Goal: Information Seeking & Learning: Learn about a topic

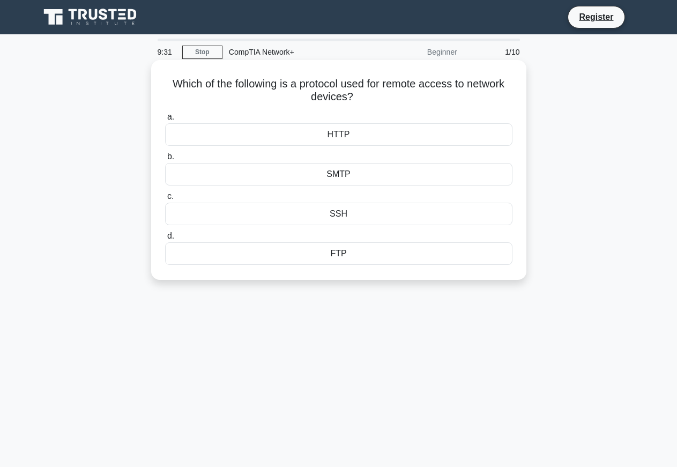
click at [193, 256] on div "FTP" at bounding box center [338, 253] width 347 height 23
click at [165, 240] on input "d. FTP" at bounding box center [165, 236] width 0 height 7
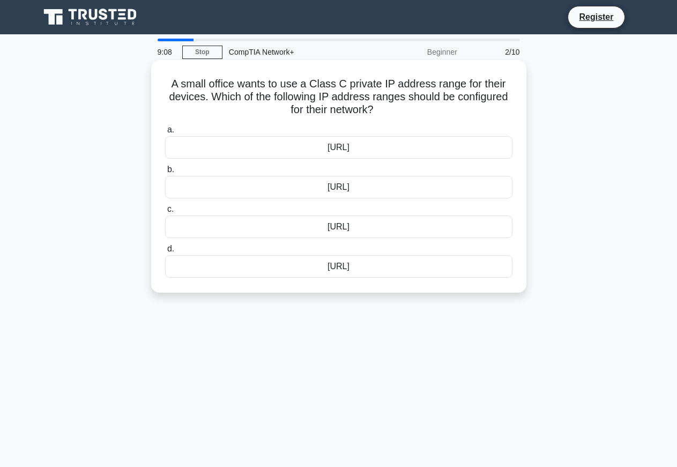
click at [388, 182] on div "[URL]" at bounding box center [338, 187] width 347 height 23
click at [165, 173] on input "b. [URL]" at bounding box center [165, 169] width 0 height 7
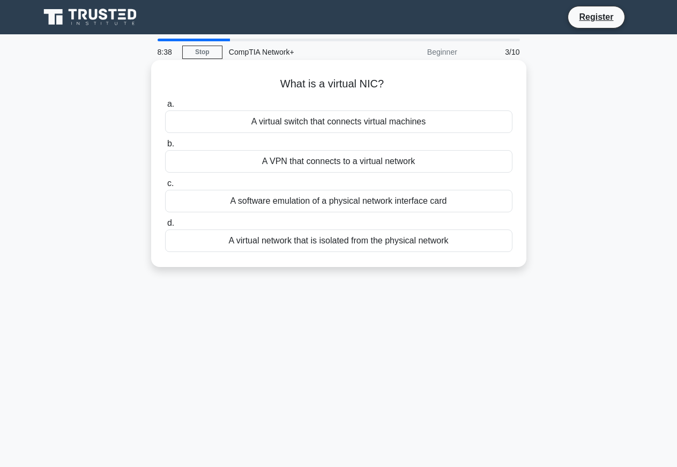
click at [362, 204] on div "A software emulation of a physical network interface card" at bounding box center [338, 201] width 347 height 23
click at [165, 187] on input "c. A software emulation of a physical network interface card" at bounding box center [165, 183] width 0 height 7
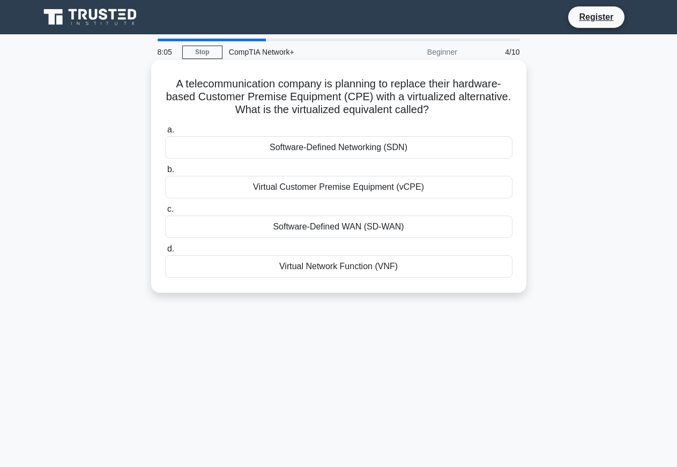
click at [353, 186] on div "Virtual Customer Premise Equipment (vCPE)" at bounding box center [338, 187] width 347 height 23
click at [165, 173] on input "b. Virtual Customer Premise Equipment (vCPE)" at bounding box center [165, 169] width 0 height 7
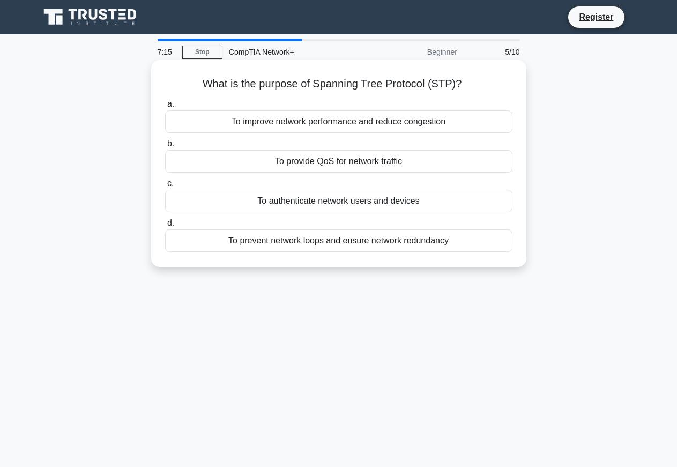
click at [382, 201] on div "To authenticate network users and devices" at bounding box center [338, 201] width 347 height 23
click at [165, 187] on input "c. To authenticate network users and devices" at bounding box center [165, 183] width 0 height 7
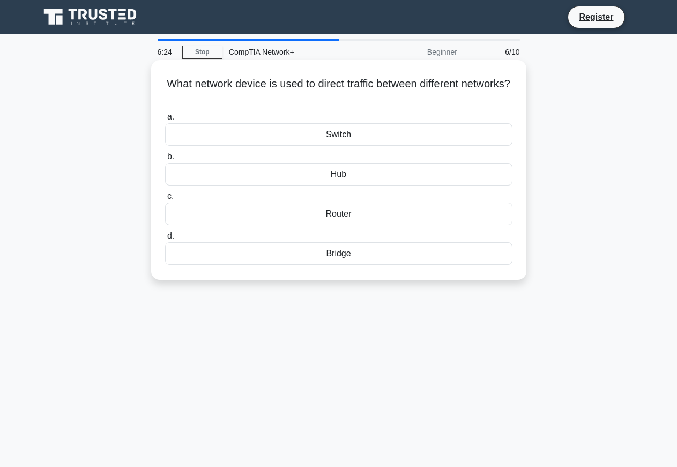
click at [355, 211] on div "Router" at bounding box center [338, 214] width 347 height 23
click at [165, 200] on input "c. Router" at bounding box center [165, 196] width 0 height 7
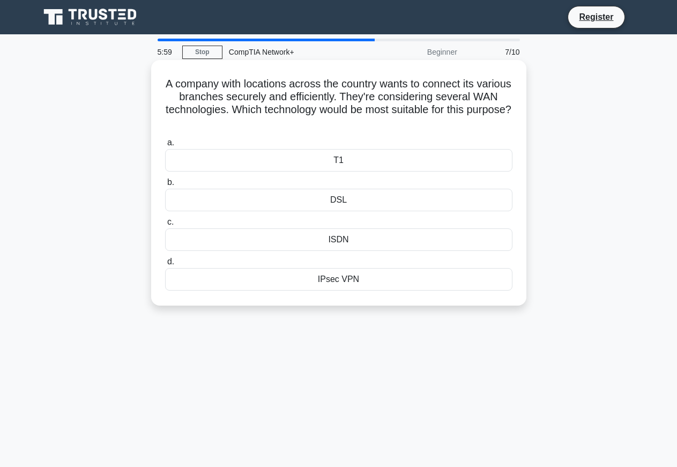
click at [353, 280] on div "IPsec VPN" at bounding box center [338, 279] width 347 height 23
click at [165, 265] on input "d. IPsec VPN" at bounding box center [165, 261] width 0 height 7
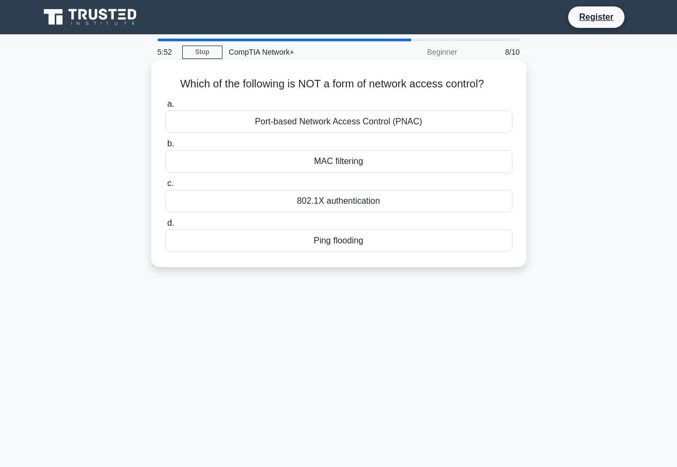
click at [362, 245] on div "Ping flooding" at bounding box center [338, 240] width 347 height 23
click at [165, 227] on input "d. Ping flooding" at bounding box center [165, 223] width 0 height 7
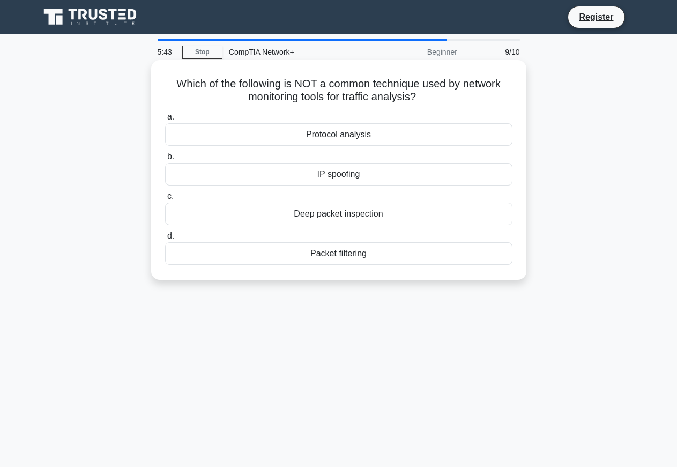
click at [389, 134] on div "Protocol analysis" at bounding box center [338, 134] width 347 height 23
click at [165, 121] on input "a. Protocol analysis" at bounding box center [165, 117] width 0 height 7
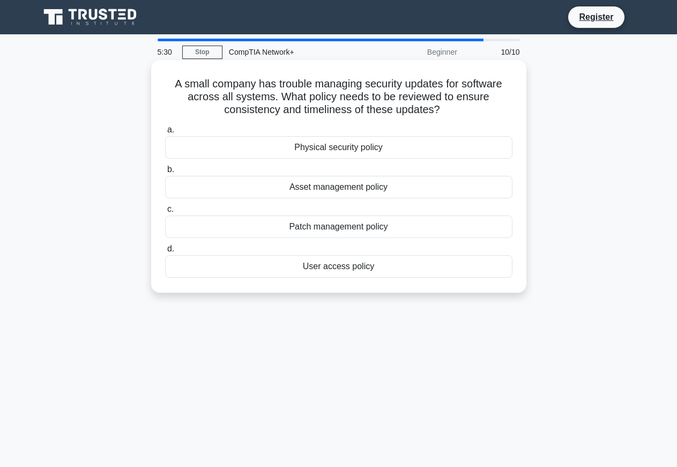
click at [356, 265] on div "User access policy" at bounding box center [338, 266] width 347 height 23
click at [165, 252] on input "d. User access policy" at bounding box center [165, 248] width 0 height 7
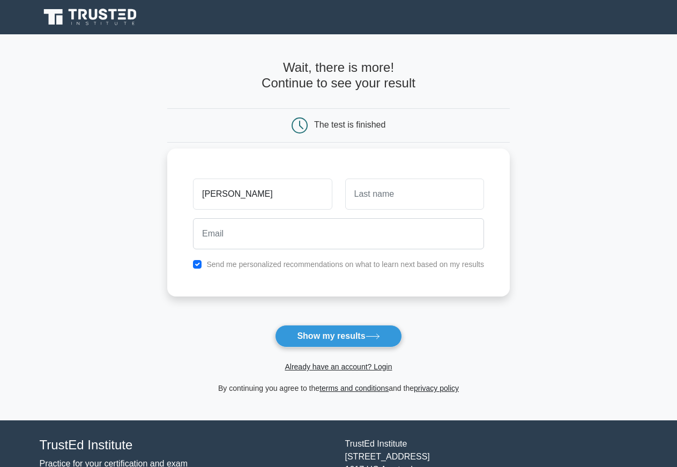
type input "[PERSON_NAME]"
click at [417, 191] on input "text" at bounding box center [414, 193] width 139 height 31
type input "saidykhan"
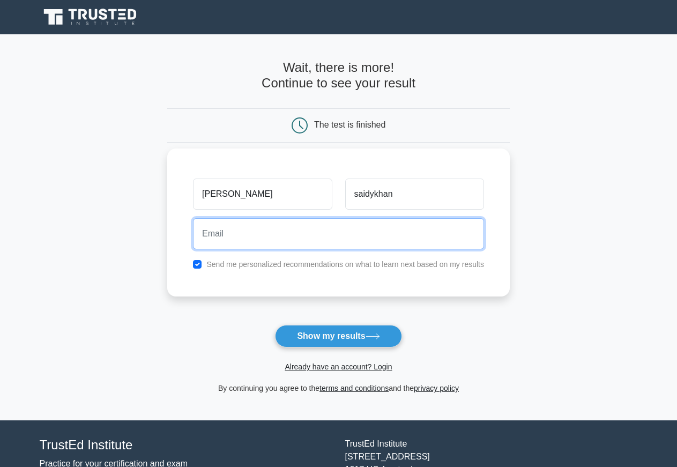
click at [385, 240] on input "email" at bounding box center [338, 233] width 291 height 31
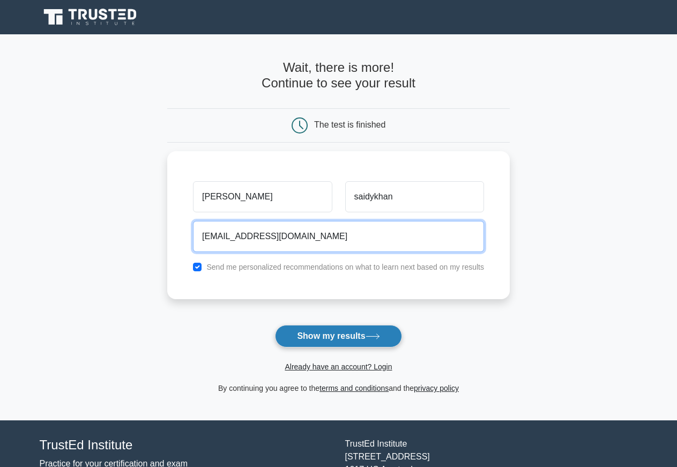
type input "adamasaidykhan778@gmail.com"
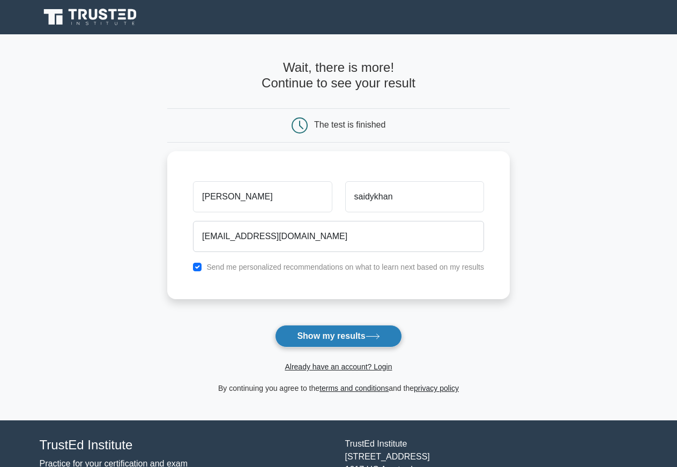
click at [327, 334] on button "Show my results" at bounding box center [338, 336] width 126 height 23
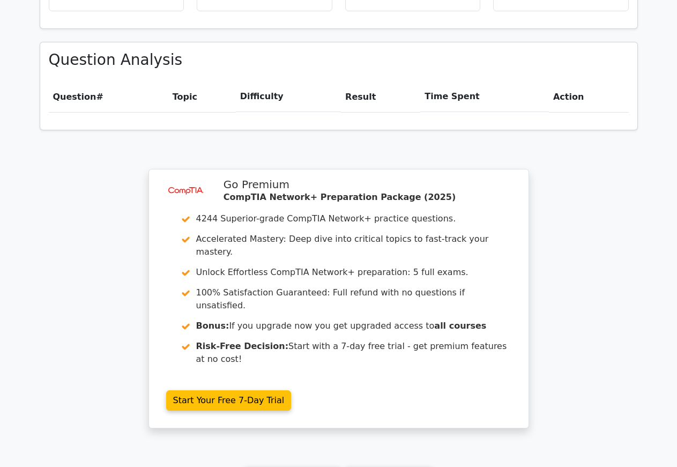
scroll to position [806, 0]
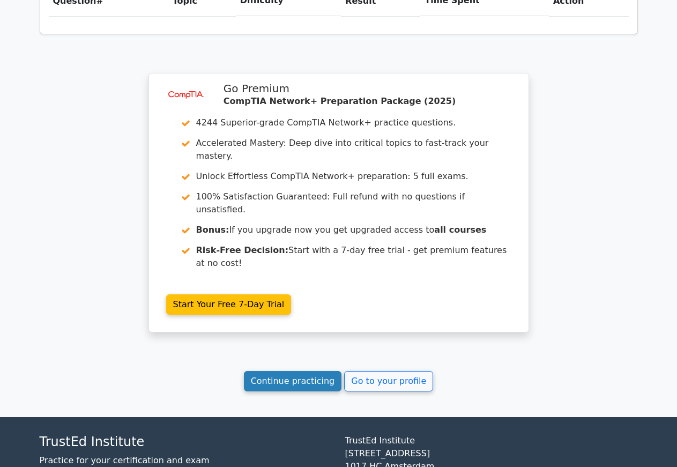
click at [300, 371] on link "Continue practicing" at bounding box center [293, 381] width 98 height 20
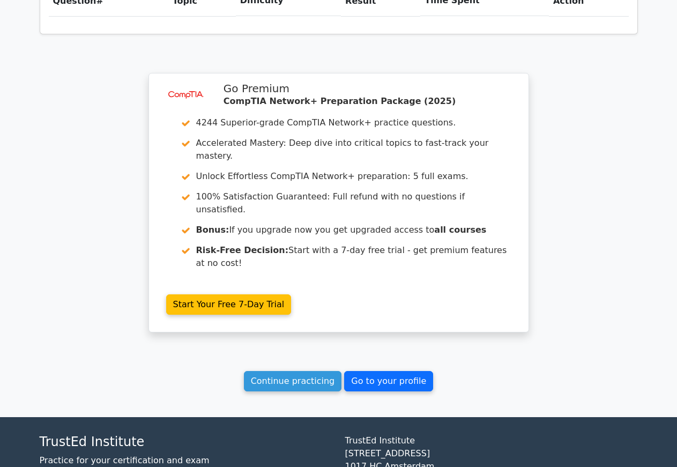
click at [367, 371] on link "Go to your profile" at bounding box center [388, 381] width 89 height 20
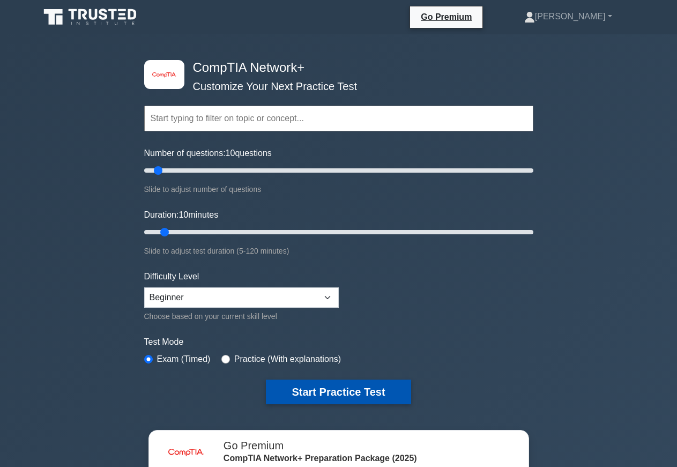
click at [317, 385] on button "Start Practice Test" at bounding box center [338, 391] width 145 height 25
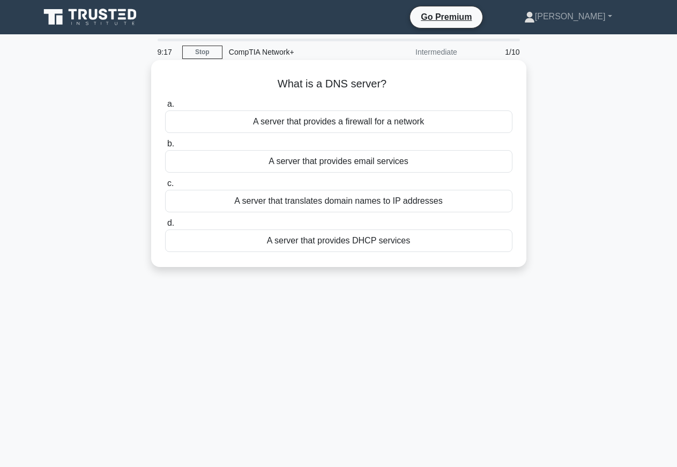
click at [321, 200] on div "A server that translates domain names to IP addresses" at bounding box center [338, 201] width 347 height 23
click at [165, 187] on input "c. A server that translates domain names to IP addresses" at bounding box center [165, 183] width 0 height 7
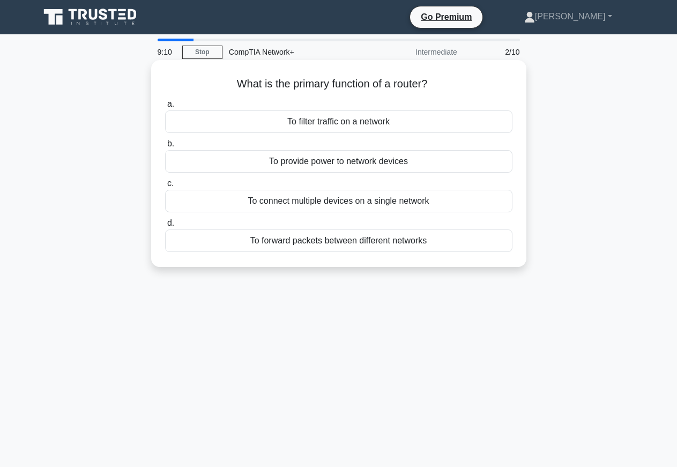
click at [388, 203] on div "To connect multiple devices on a single network" at bounding box center [338, 201] width 347 height 23
click at [165, 187] on input "c. To connect multiple devices on a single network" at bounding box center [165, 183] width 0 height 7
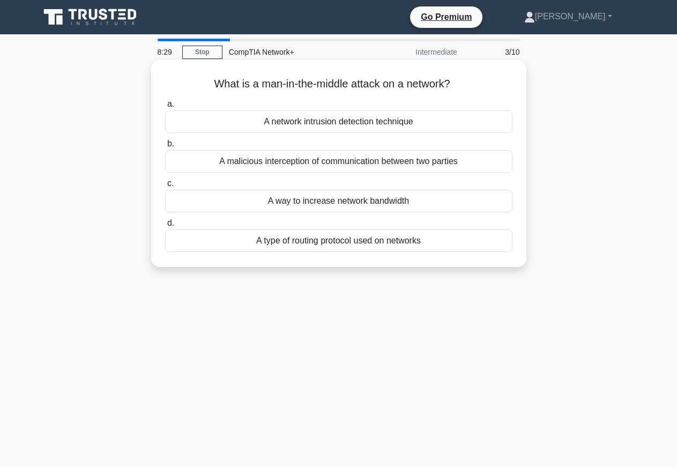
click at [322, 160] on div "A malicious interception of communication between two parties" at bounding box center [338, 161] width 347 height 23
click at [165, 147] on input "b. A malicious interception of communication between two parties" at bounding box center [165, 143] width 0 height 7
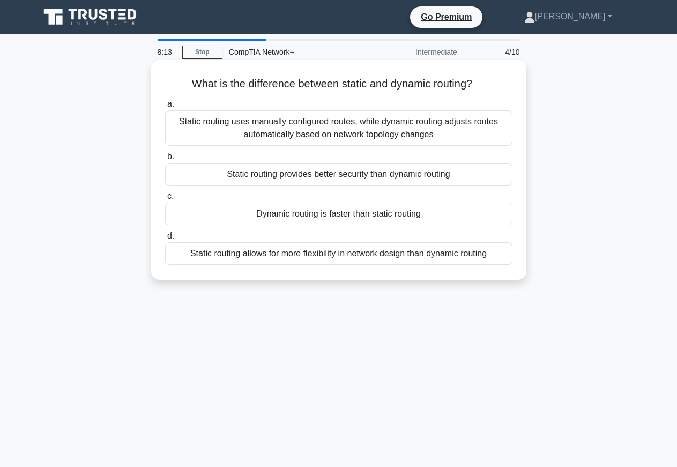
click at [311, 136] on div "Static routing uses manually configured routes, while dynamic routing adjusts r…" at bounding box center [338, 127] width 347 height 35
click at [165, 108] on input "a. Static routing uses manually configured routes, while dynamic routing adjust…" at bounding box center [165, 104] width 0 height 7
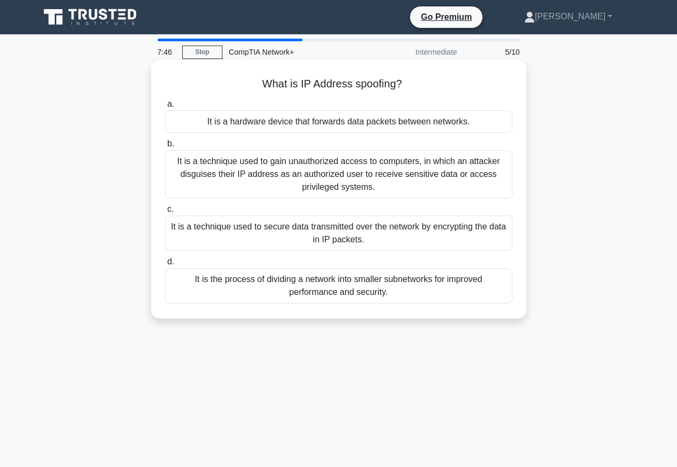
click at [360, 231] on div "It is a technique used to secure data transmitted over the network by encryptin…" at bounding box center [338, 232] width 347 height 35
click at [165, 213] on input "c. It is a technique used to secure data transmitted over the network by encryp…" at bounding box center [165, 209] width 0 height 7
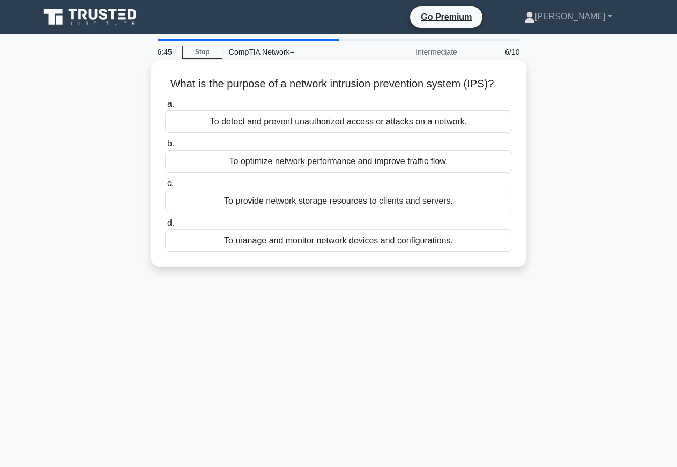
click at [316, 129] on div "To detect and prevent unauthorized access or attacks on a network." at bounding box center [338, 121] width 347 height 23
click at [270, 120] on div "To detect and prevent unauthorized access or attacks on a network." at bounding box center [338, 121] width 347 height 23
click at [165, 108] on input "a. To detect and prevent unauthorized access or attacks on a network." at bounding box center [165, 104] width 0 height 7
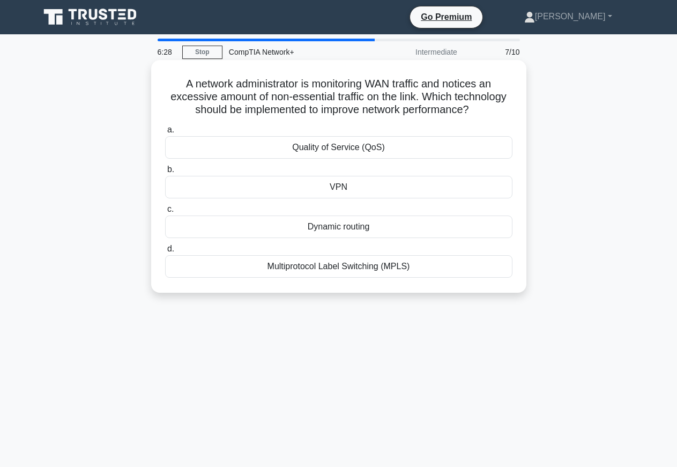
click at [363, 183] on div "VPN" at bounding box center [338, 187] width 347 height 23
click at [165, 173] on input "b. VPN" at bounding box center [165, 169] width 0 height 7
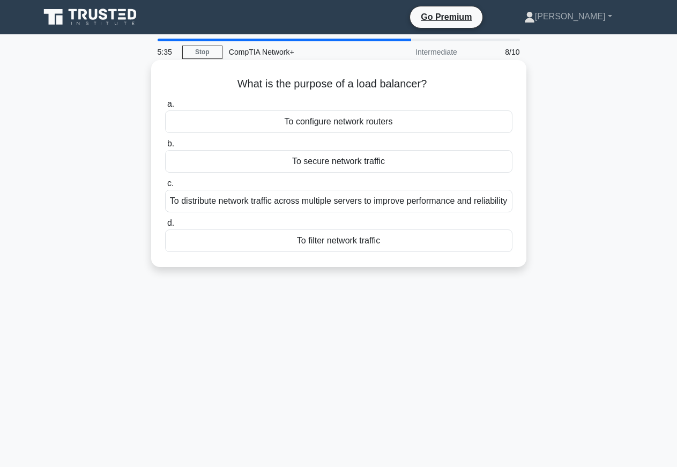
click at [336, 205] on div "To distribute network traffic across multiple servers to improve performance an…" at bounding box center [338, 201] width 347 height 23
click at [165, 187] on input "c. To distribute network traffic across multiple servers to improve performance…" at bounding box center [165, 183] width 0 height 7
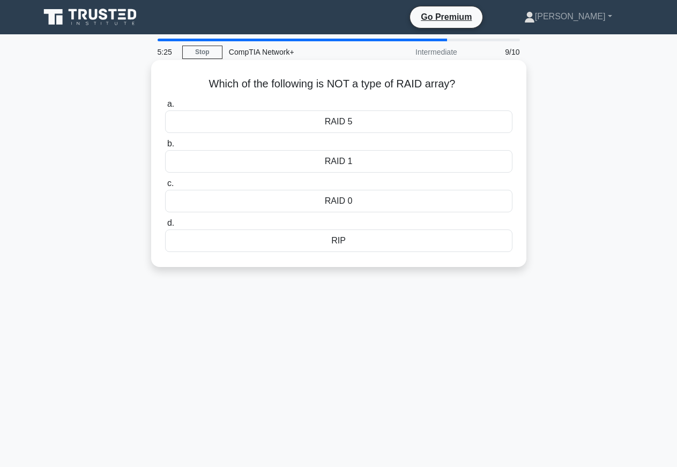
click at [389, 241] on div "RIP" at bounding box center [338, 240] width 347 height 23
click at [165, 227] on input "d. RIP" at bounding box center [165, 223] width 0 height 7
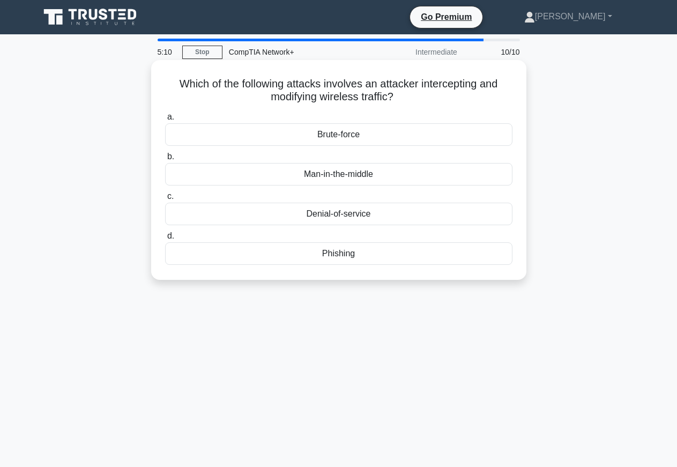
click at [343, 214] on div "Denial-of-service" at bounding box center [338, 214] width 347 height 23
click at [165, 200] on input "c. Denial-of-service" at bounding box center [165, 196] width 0 height 7
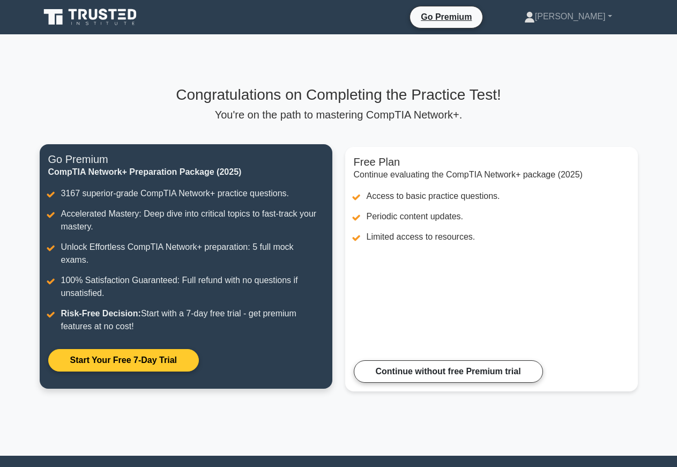
scroll to position [94, 0]
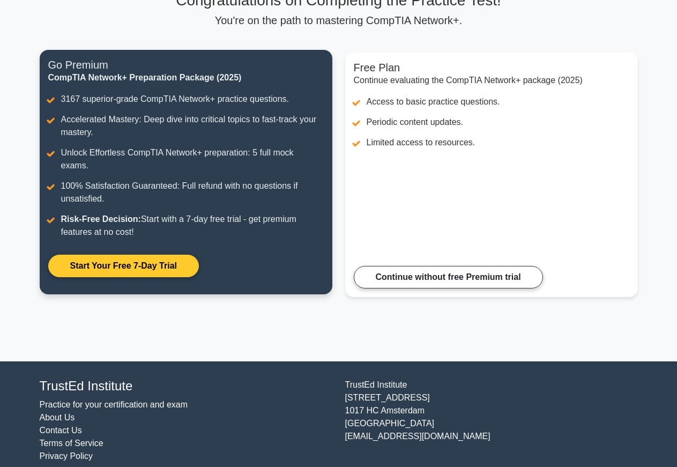
click at [169, 257] on link "Start Your Free 7-Day Trial" at bounding box center [123, 266] width 151 height 23
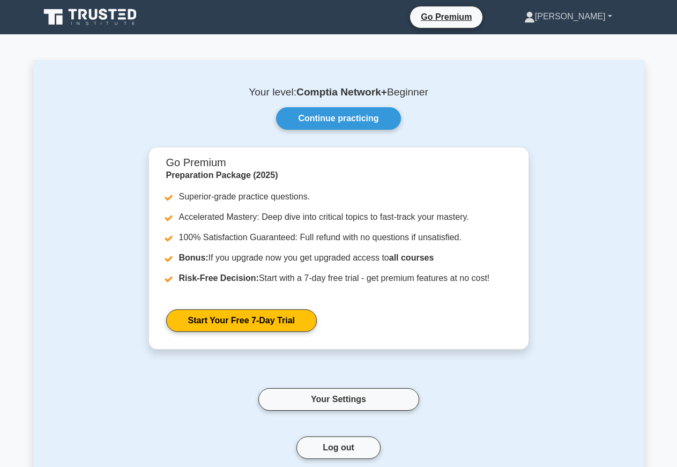
click at [601, 20] on link "[PERSON_NAME]" at bounding box center [567, 16] width 139 height 21
click at [589, 130] on div "Your level: Comptia Network+ Beginner Continue practicing Go Premium Preparatio…" at bounding box center [338, 291] width 611 height 463
click at [358, 451] on button "Log out" at bounding box center [338, 447] width 84 height 23
